Goal: Task Accomplishment & Management: Manage account settings

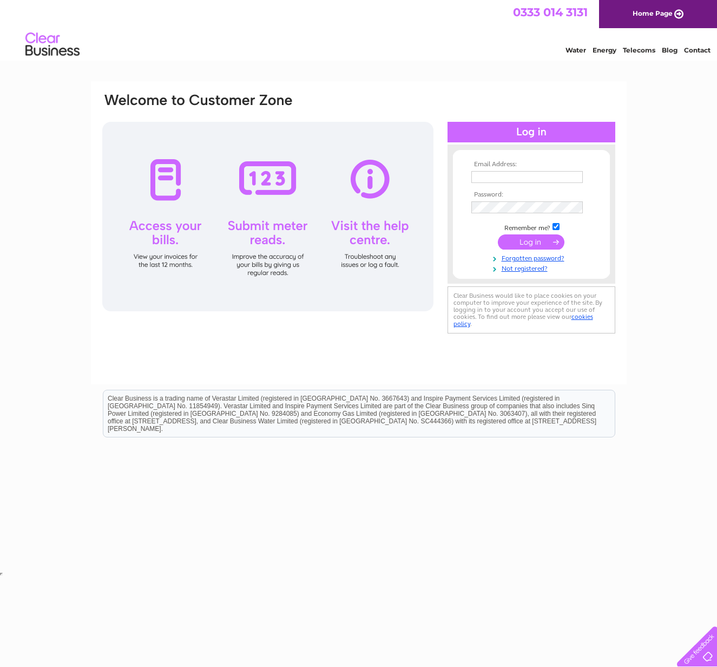
click at [537, 174] on input "text" at bounding box center [528, 177] width 112 height 12
type input "[EMAIL_ADDRESS][DOMAIN_NAME]"
click at [521, 243] on input "submit" at bounding box center [531, 241] width 67 height 15
click at [539, 243] on input "submit" at bounding box center [531, 241] width 67 height 15
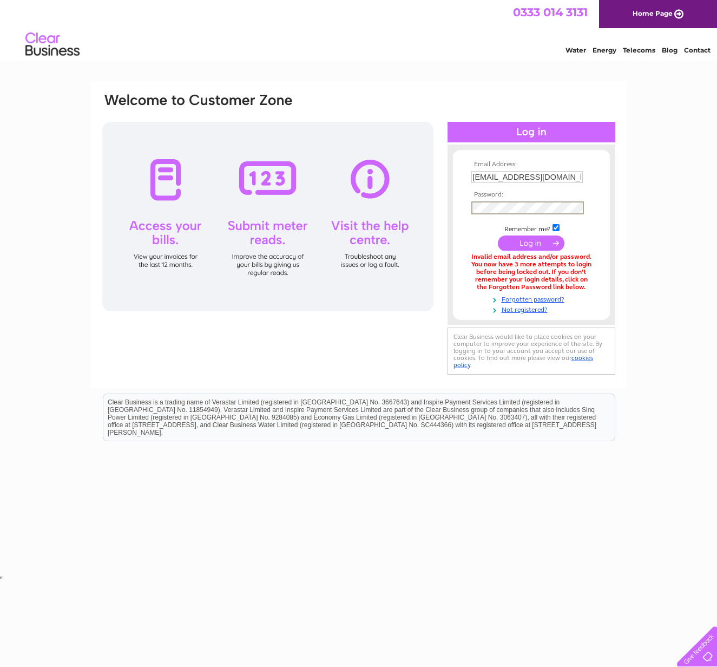
click at [507, 243] on input "submit" at bounding box center [531, 242] width 67 height 15
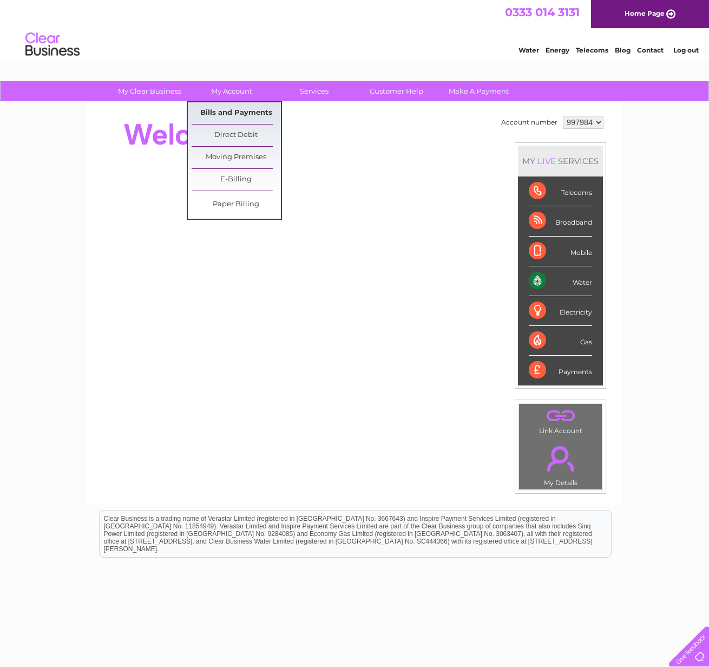
click at [211, 113] on link "Bills and Payments" at bounding box center [236, 113] width 89 height 22
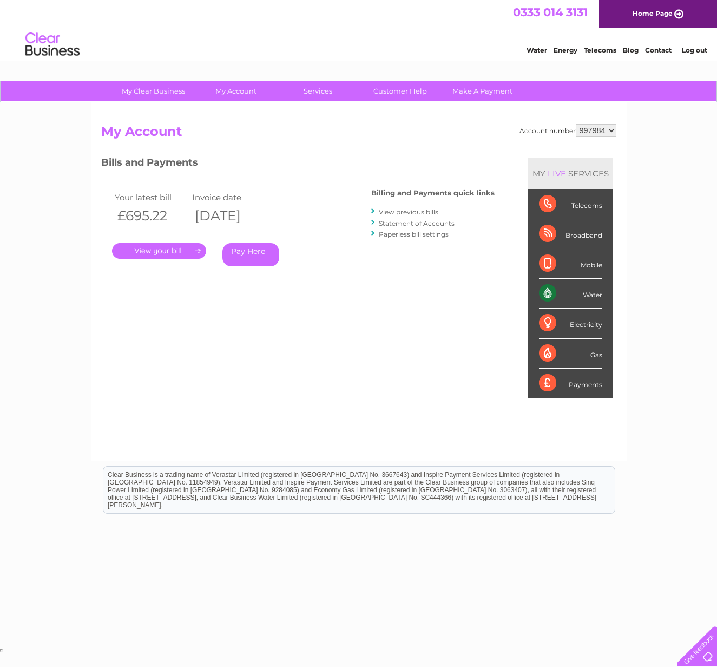
click at [168, 250] on link "." at bounding box center [159, 251] width 94 height 16
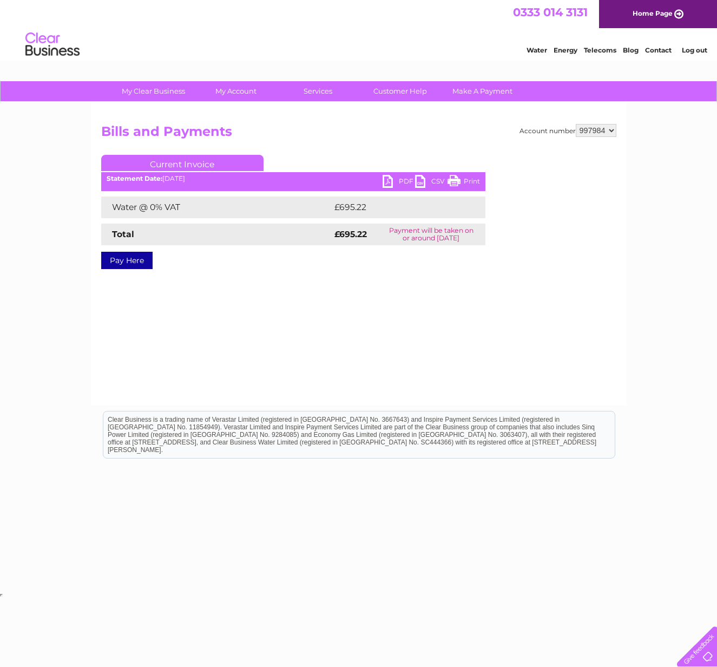
click at [398, 184] on link "PDF" at bounding box center [399, 183] width 32 height 16
